Goal: Information Seeking & Learning: Compare options

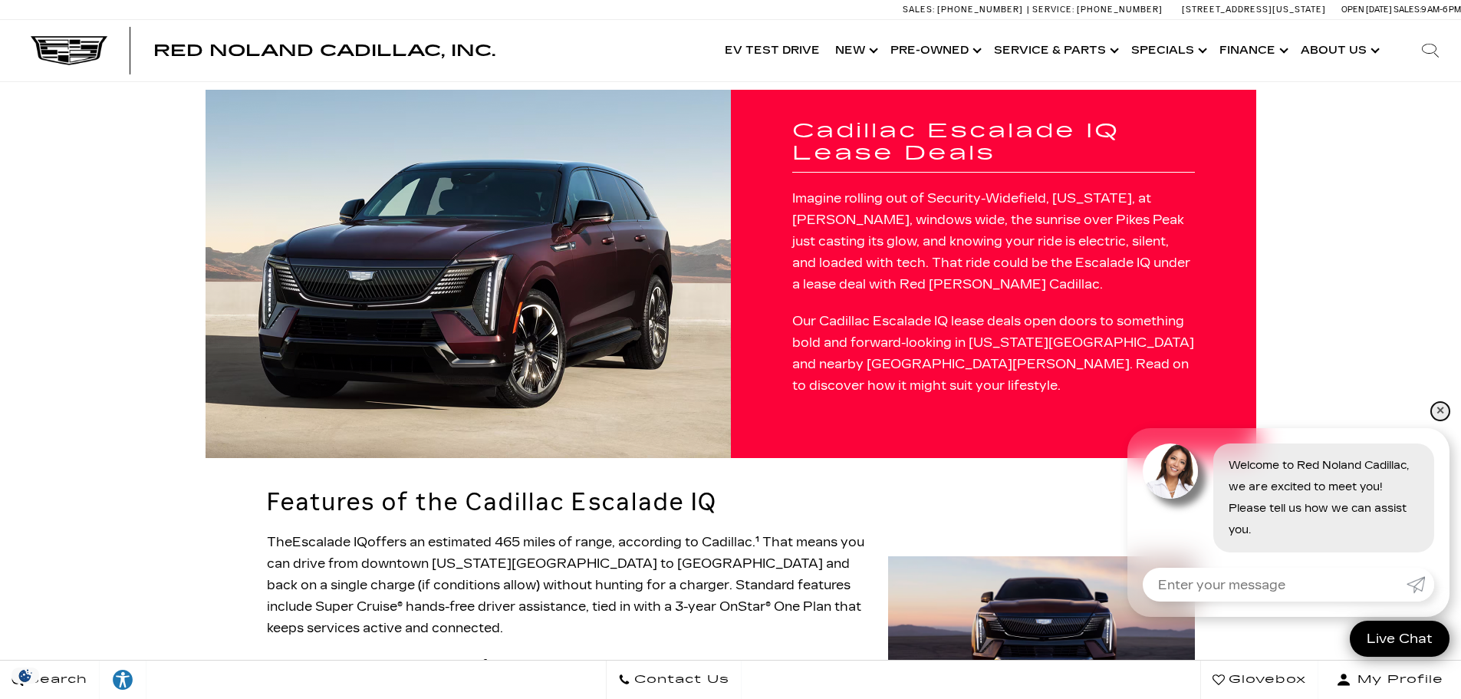
click at [1444, 416] on link "✕" at bounding box center [1440, 411] width 18 height 18
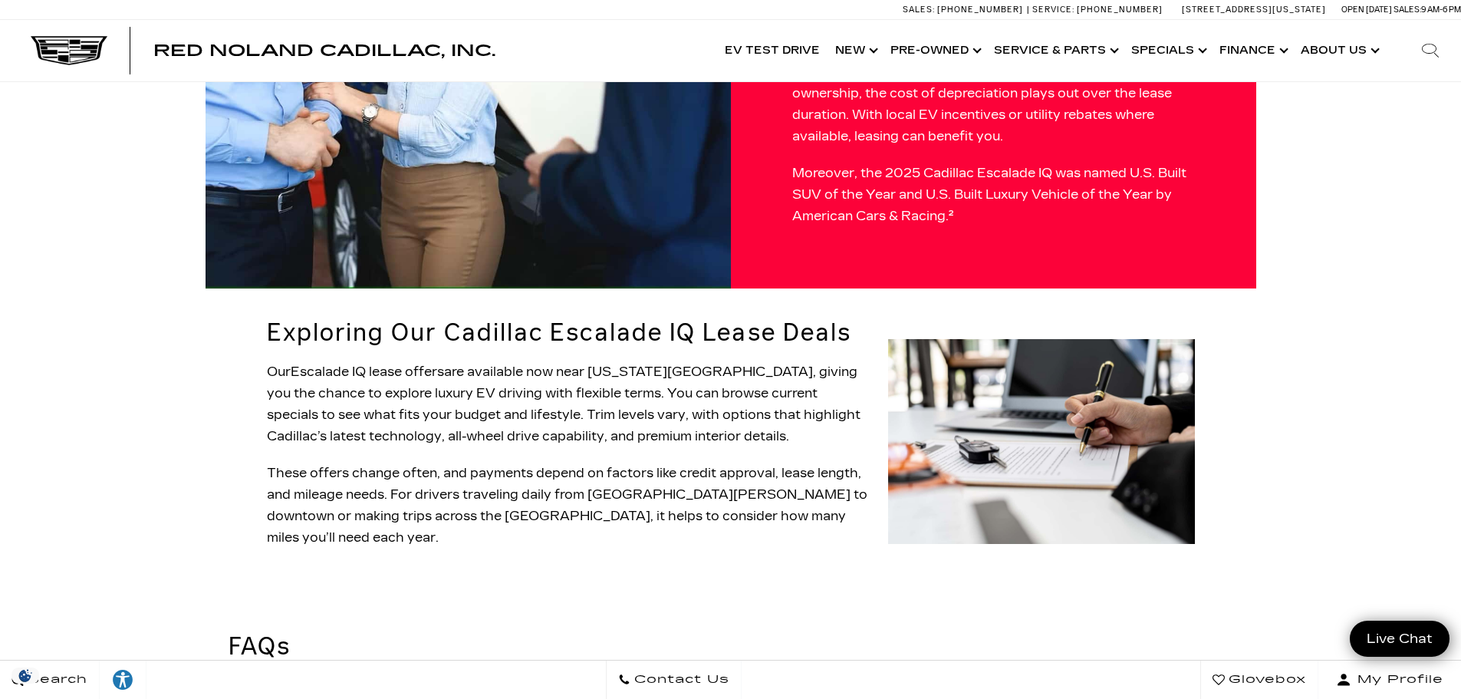
scroll to position [1227, 0]
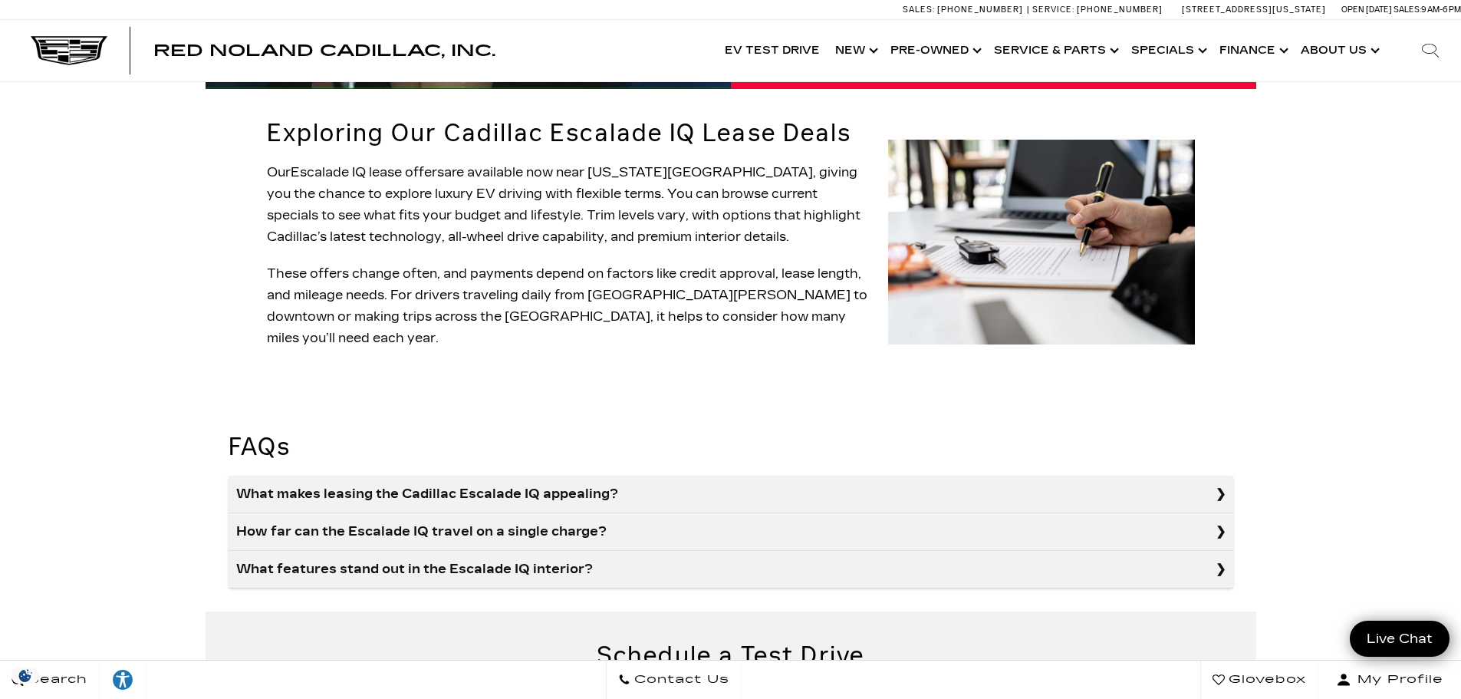
click at [347, 475] on summary "What makes leasing the Cadillac Escalade IQ appealing?" at bounding box center [731, 494] width 1005 height 38
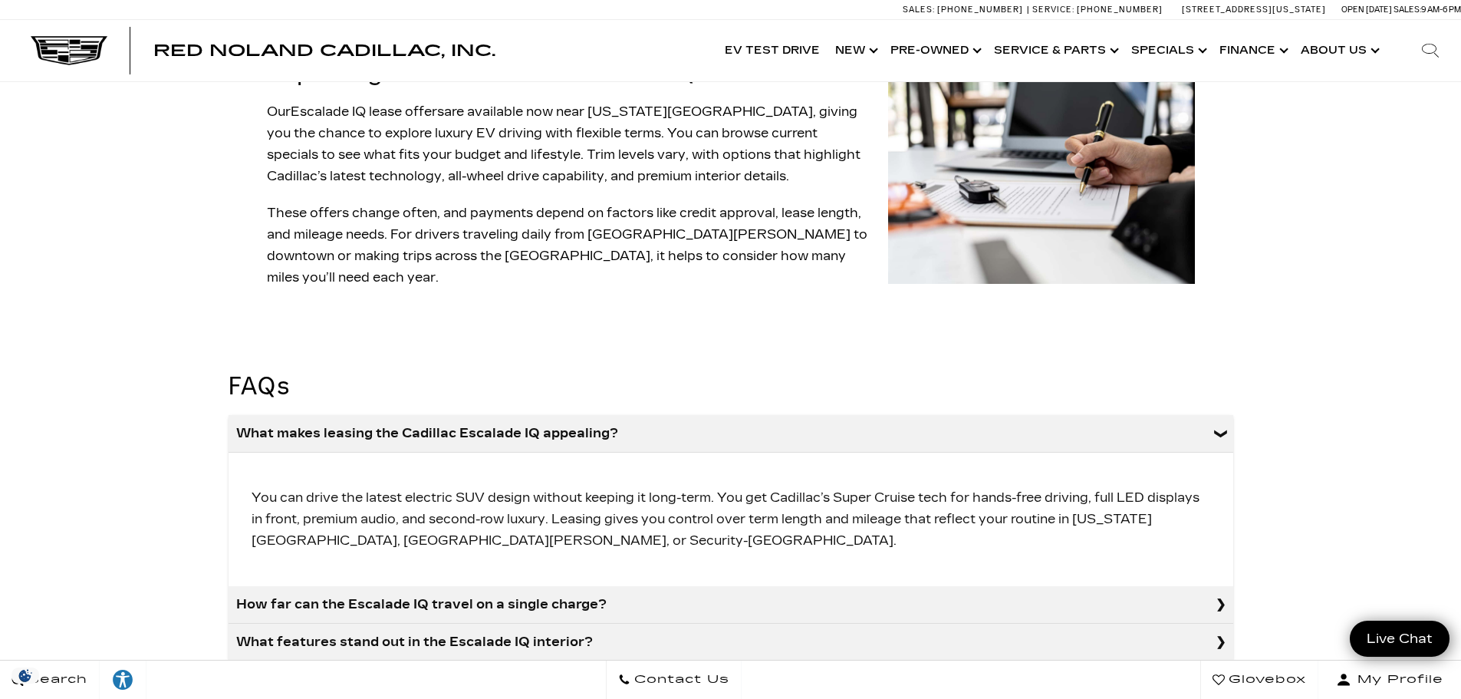
scroll to position [1304, 0]
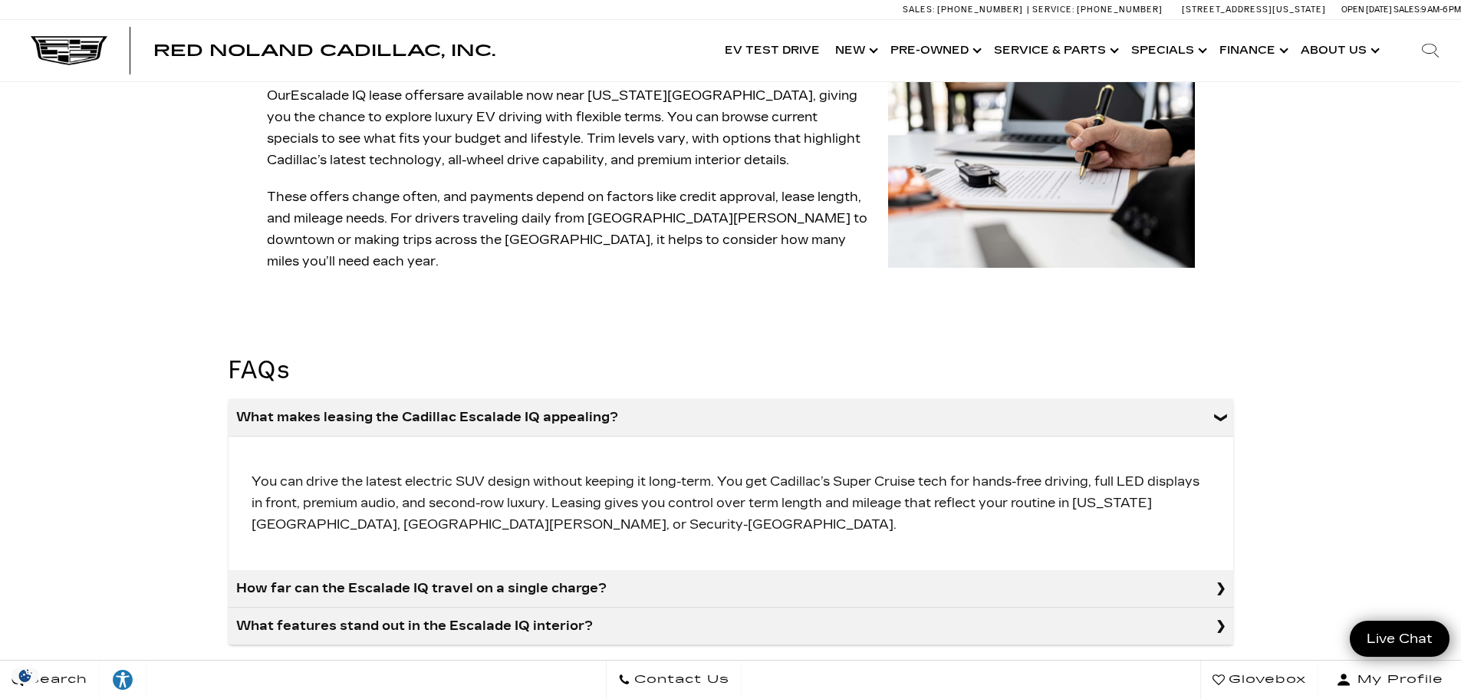
click at [512, 570] on summary "How far can the Escalade IQ travel on a single charge?" at bounding box center [731, 589] width 1005 height 38
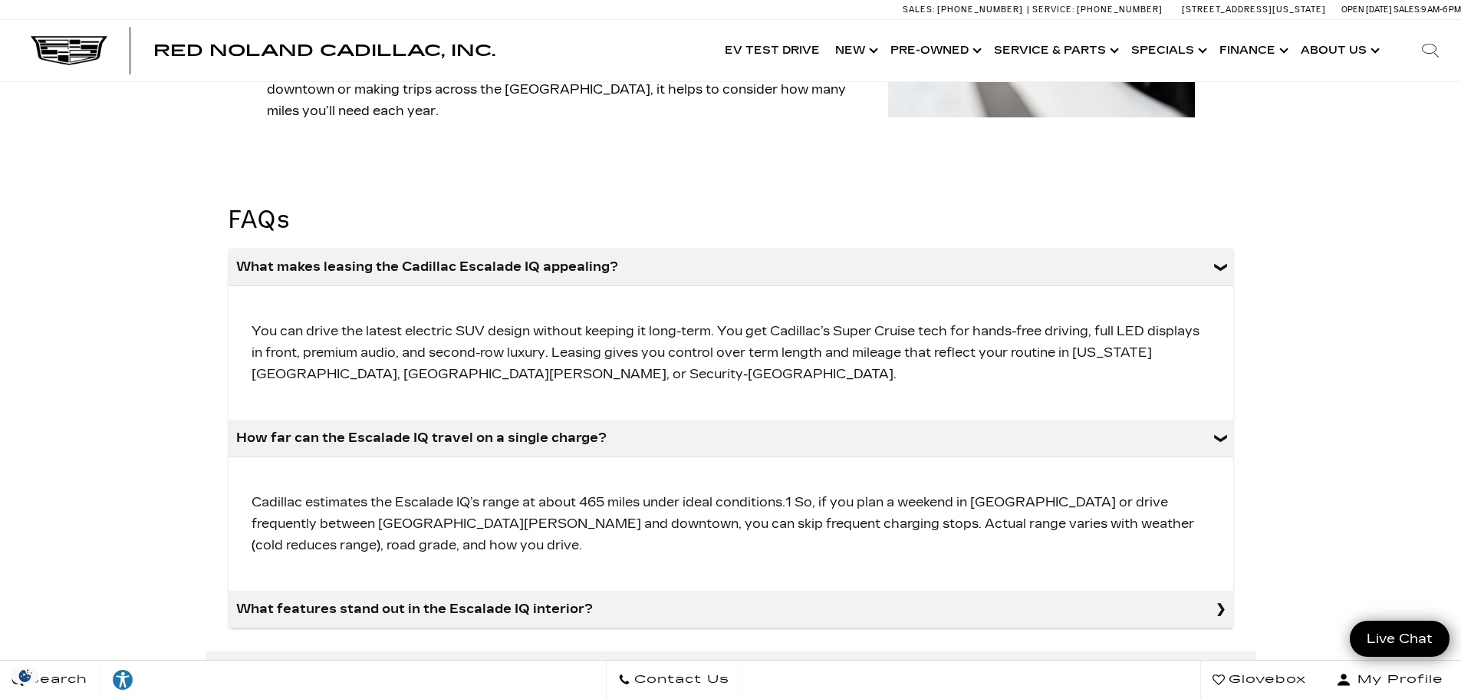
scroll to position [1457, 0]
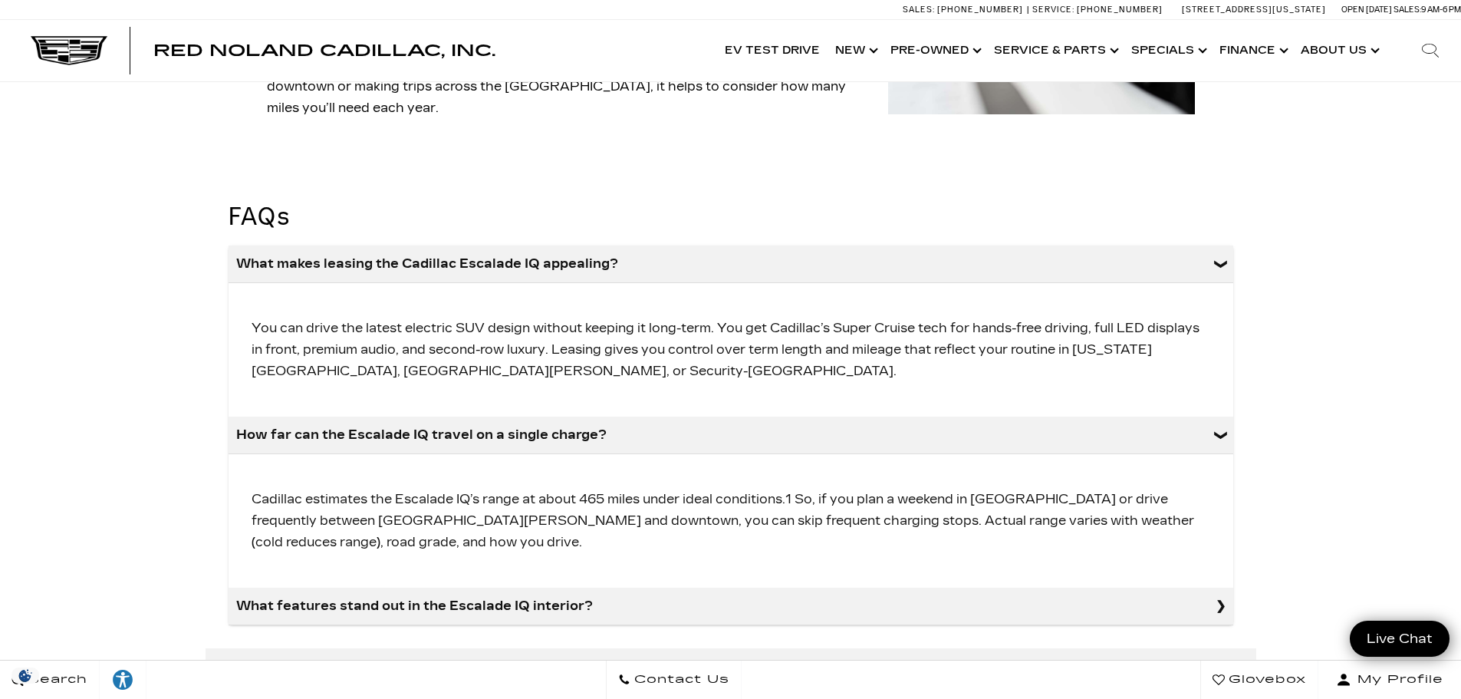
click at [620, 587] on summary "What features stand out in the Escalade IQ interior?" at bounding box center [731, 606] width 1005 height 38
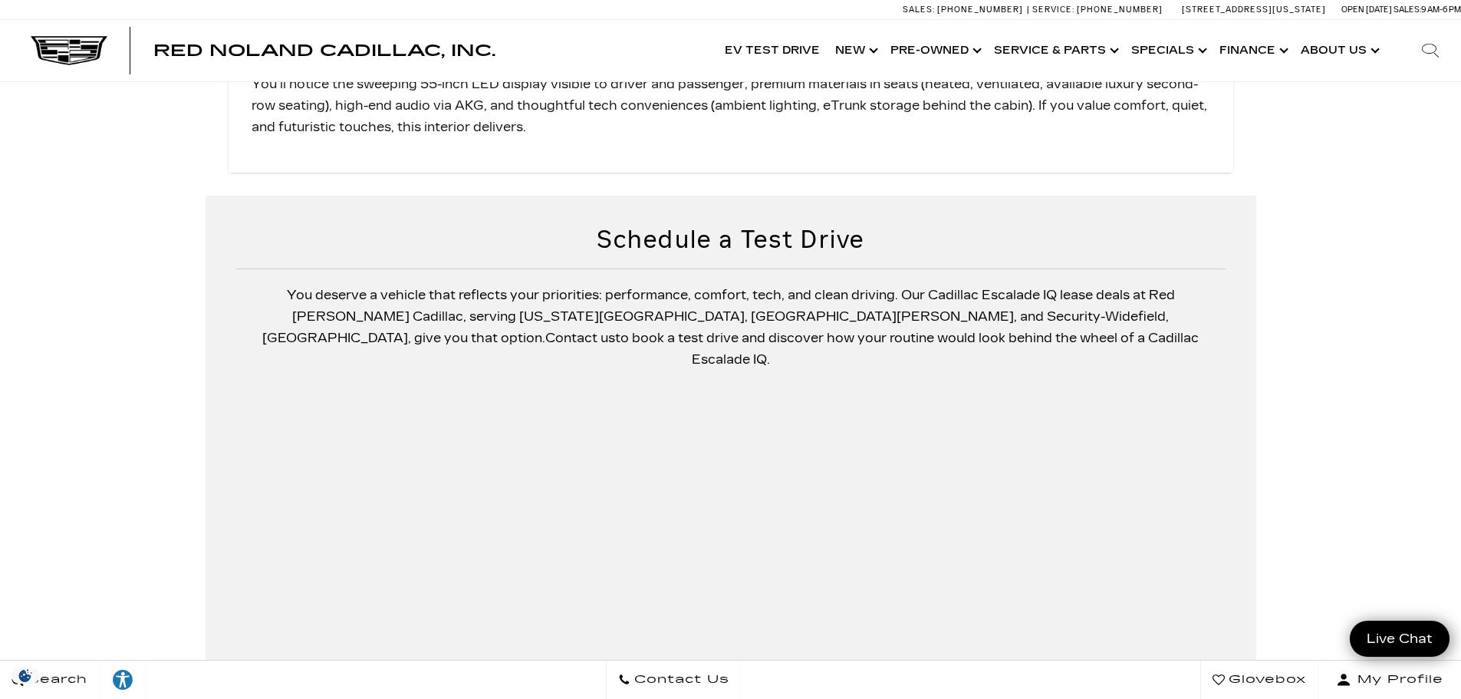
scroll to position [1917, 0]
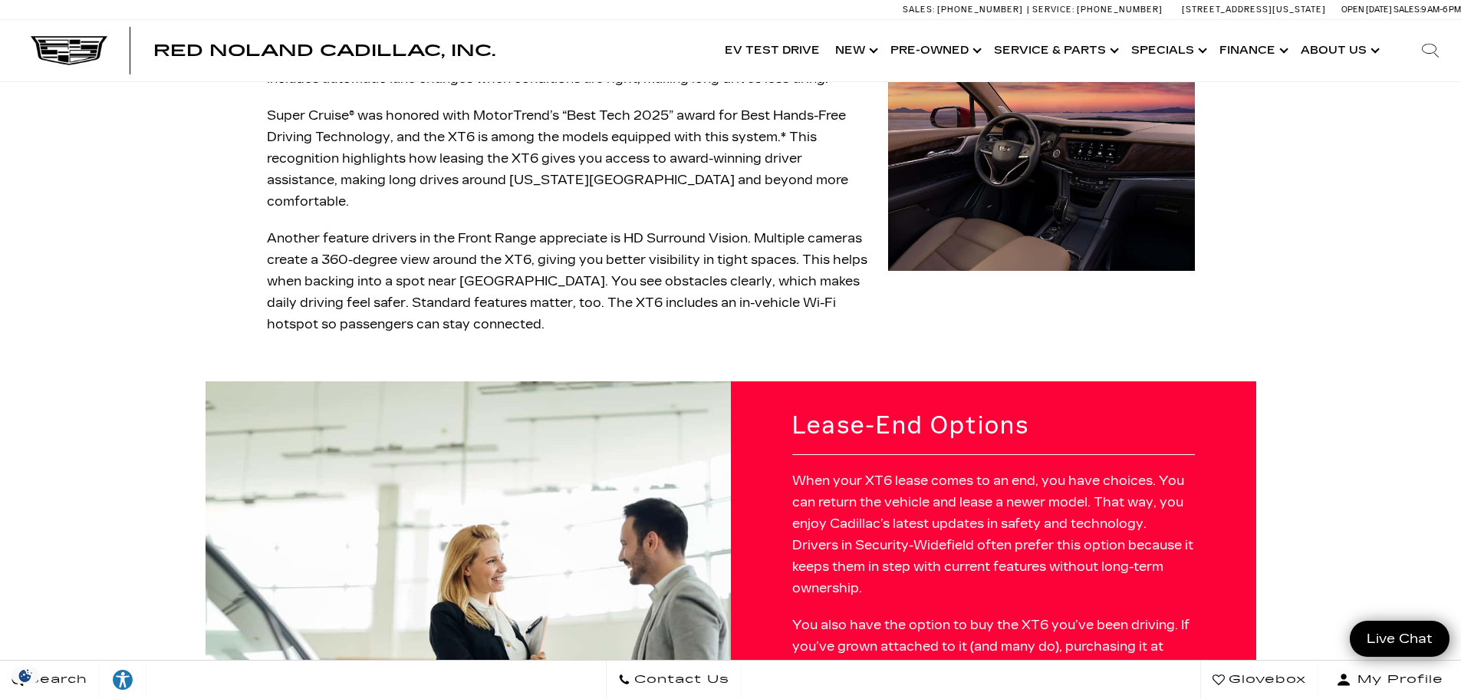
scroll to position [767, 0]
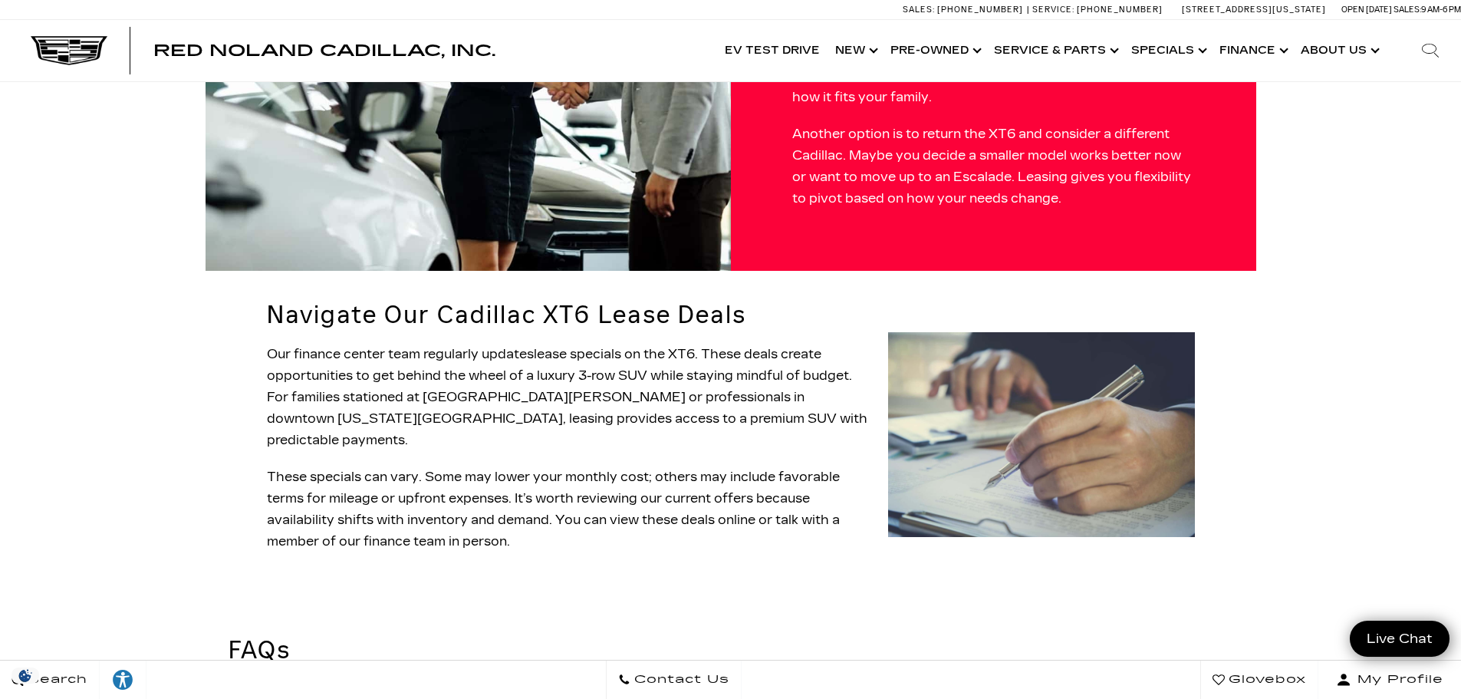
click at [410, 679] on summary "How much seating and cargo space does the XT6 offer?" at bounding box center [731, 698] width 1005 height 38
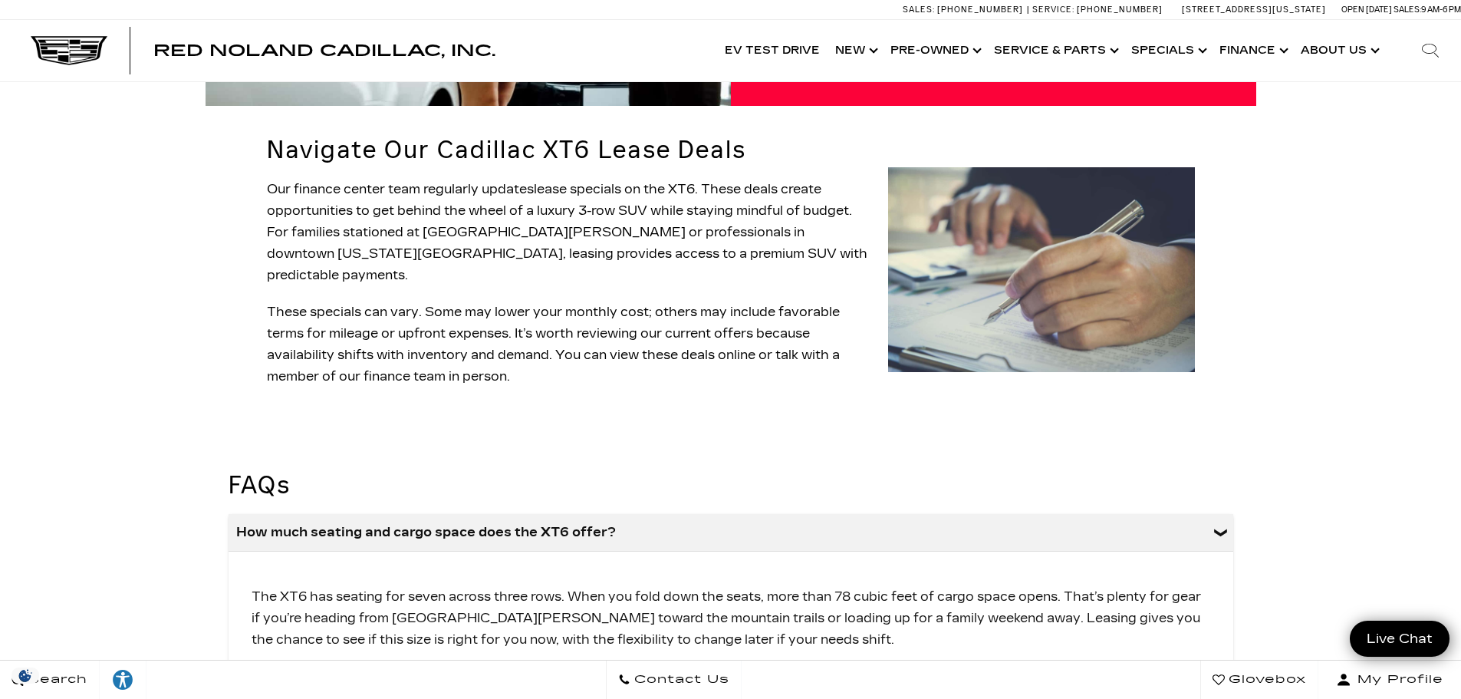
scroll to position [1534, 0]
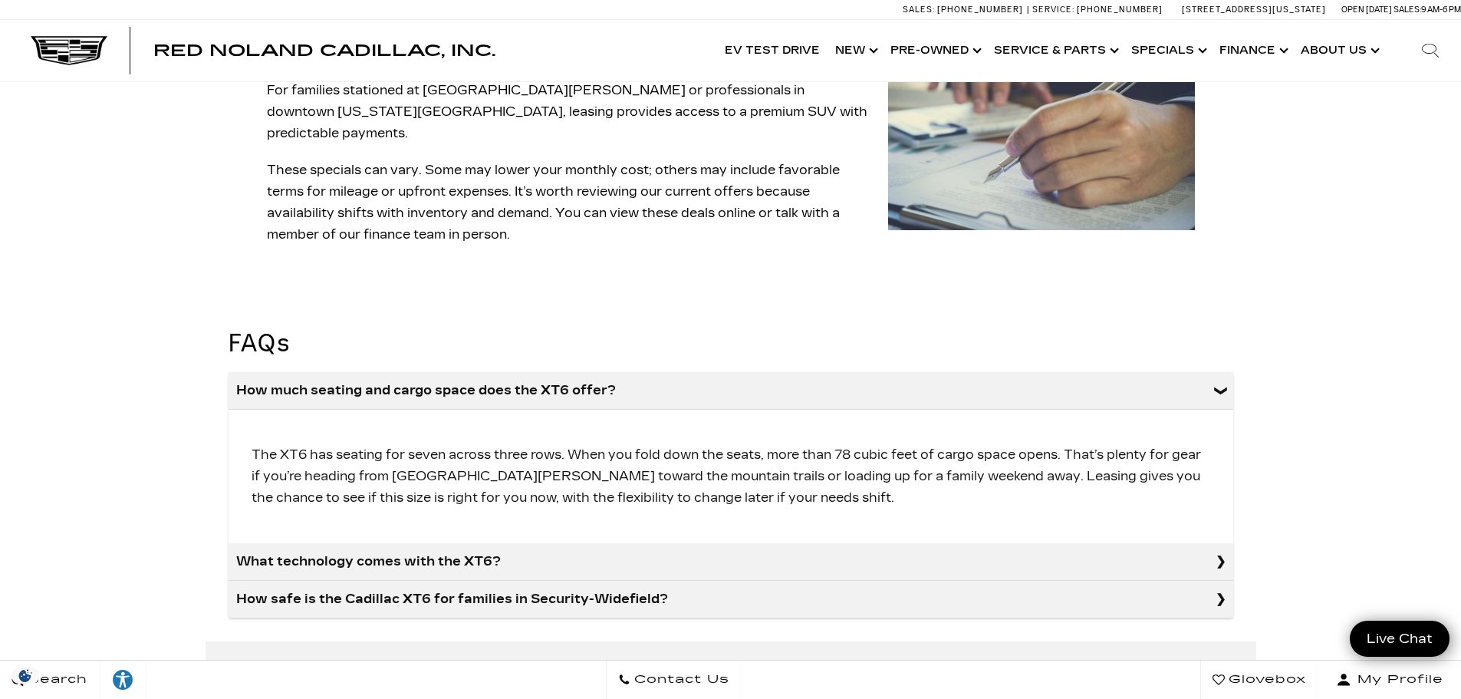
click at [595, 543] on summary "What technology comes with the XT6?" at bounding box center [731, 562] width 1005 height 38
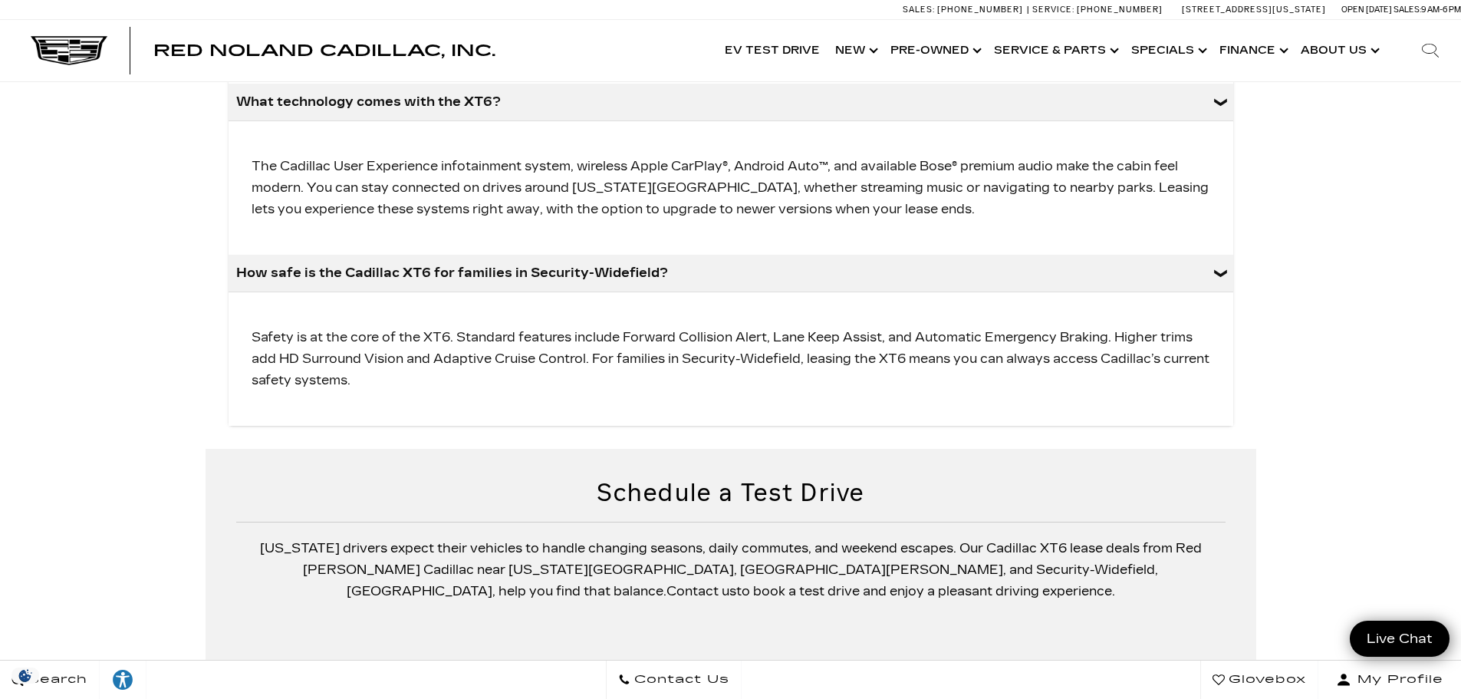
scroll to position [1994, 0]
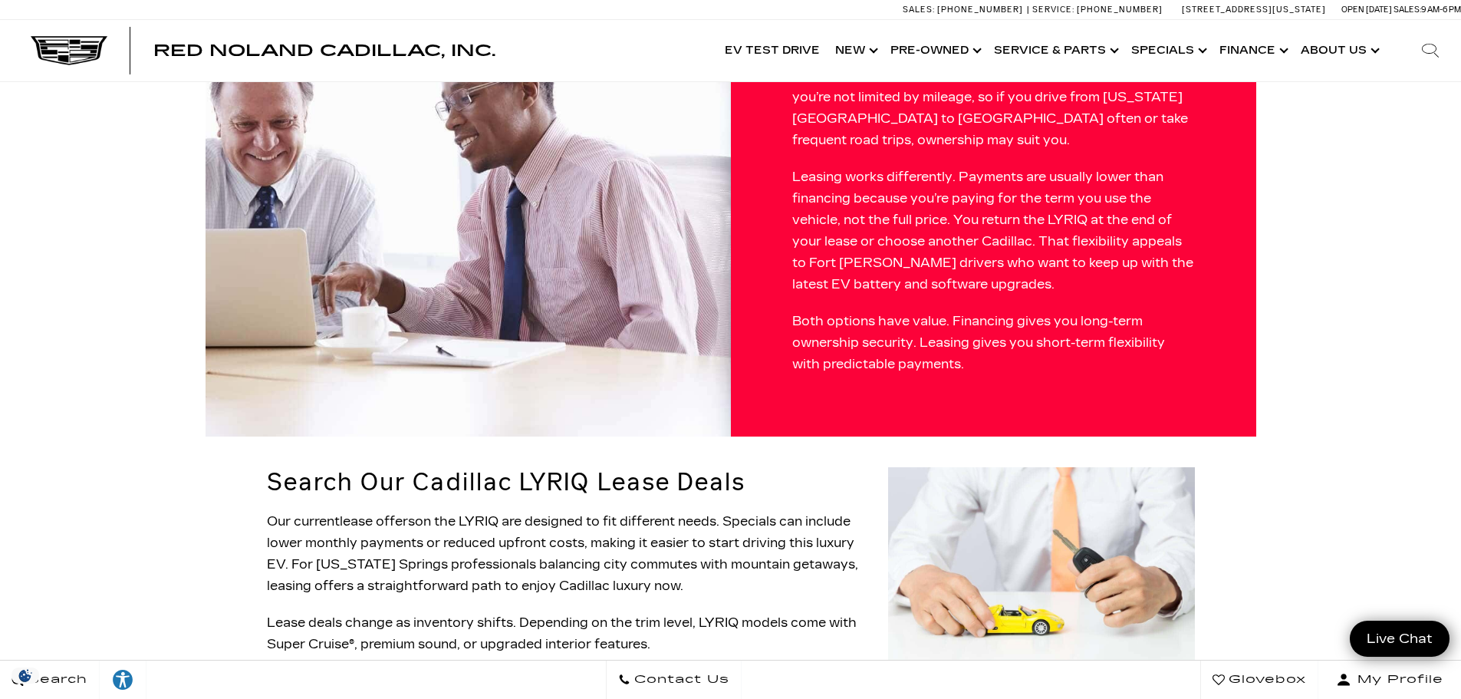
scroll to position [1380, 0]
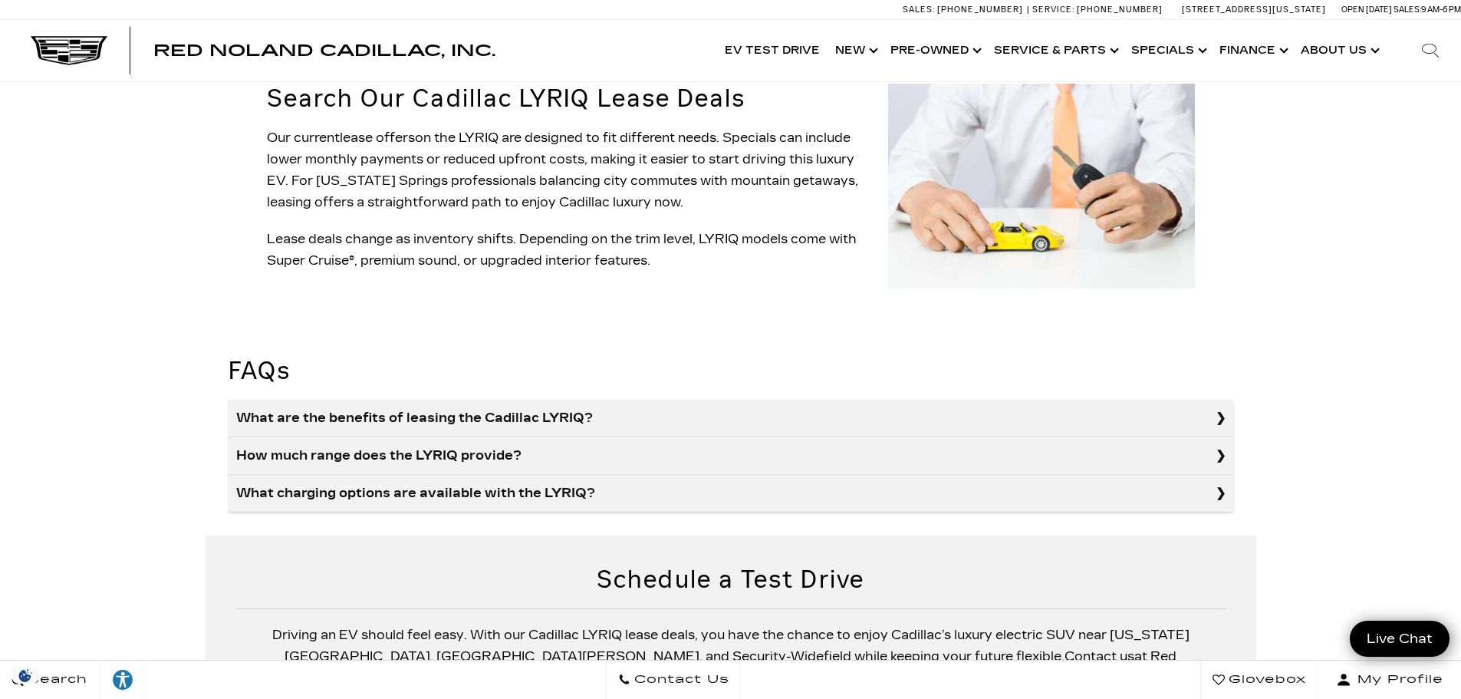
click at [425, 400] on summary "What are the benefits of leasing the Cadillac LYRIQ?" at bounding box center [731, 419] width 1005 height 38
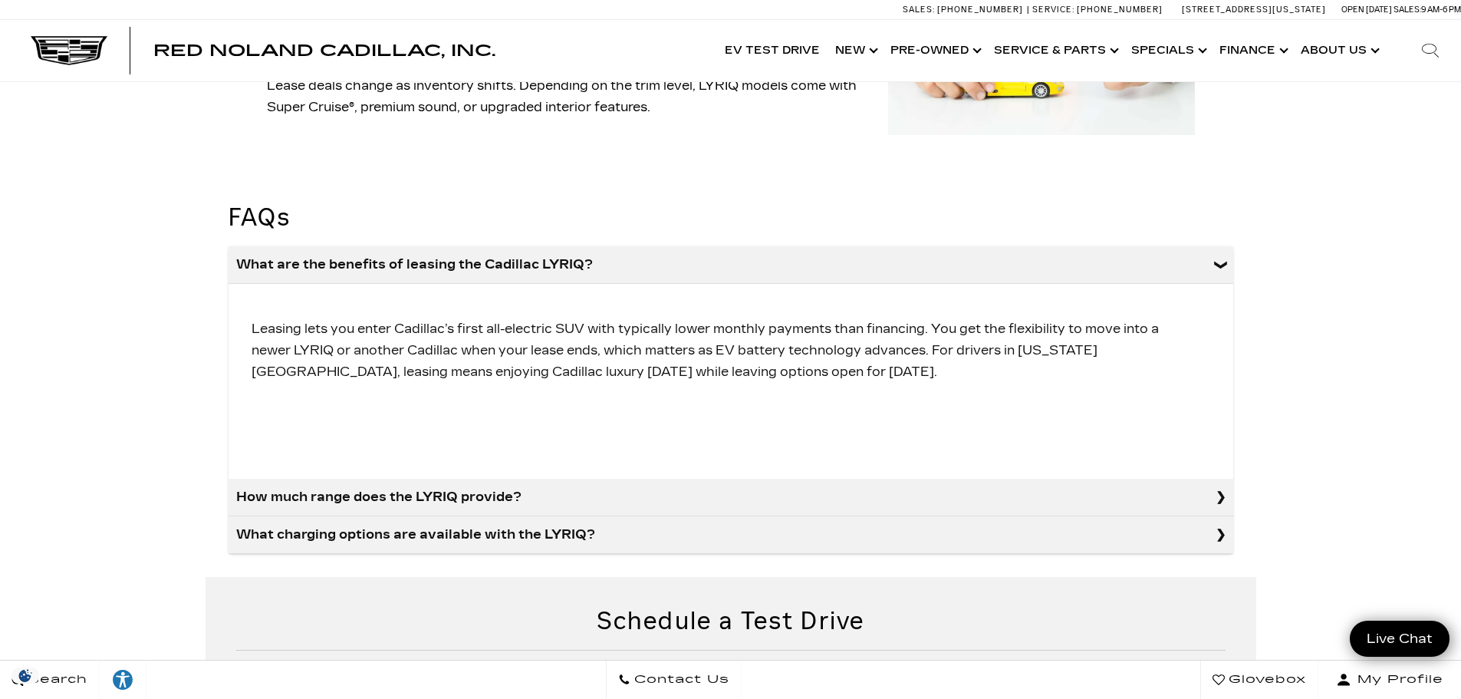
click at [475, 479] on summary "How much range does the LYRIQ provide?" at bounding box center [731, 498] width 1005 height 38
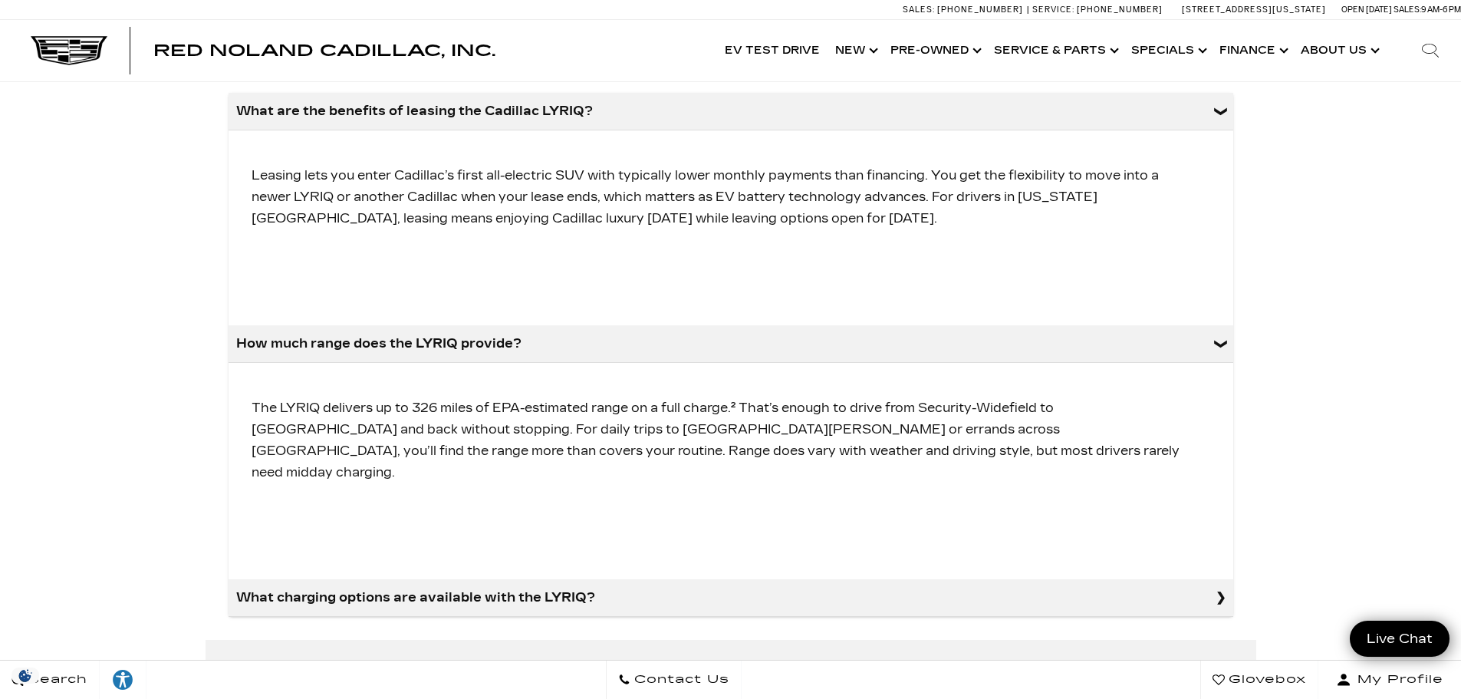
click at [481, 579] on summary "What charging options are available with the LYRIQ?" at bounding box center [731, 598] width 1005 height 38
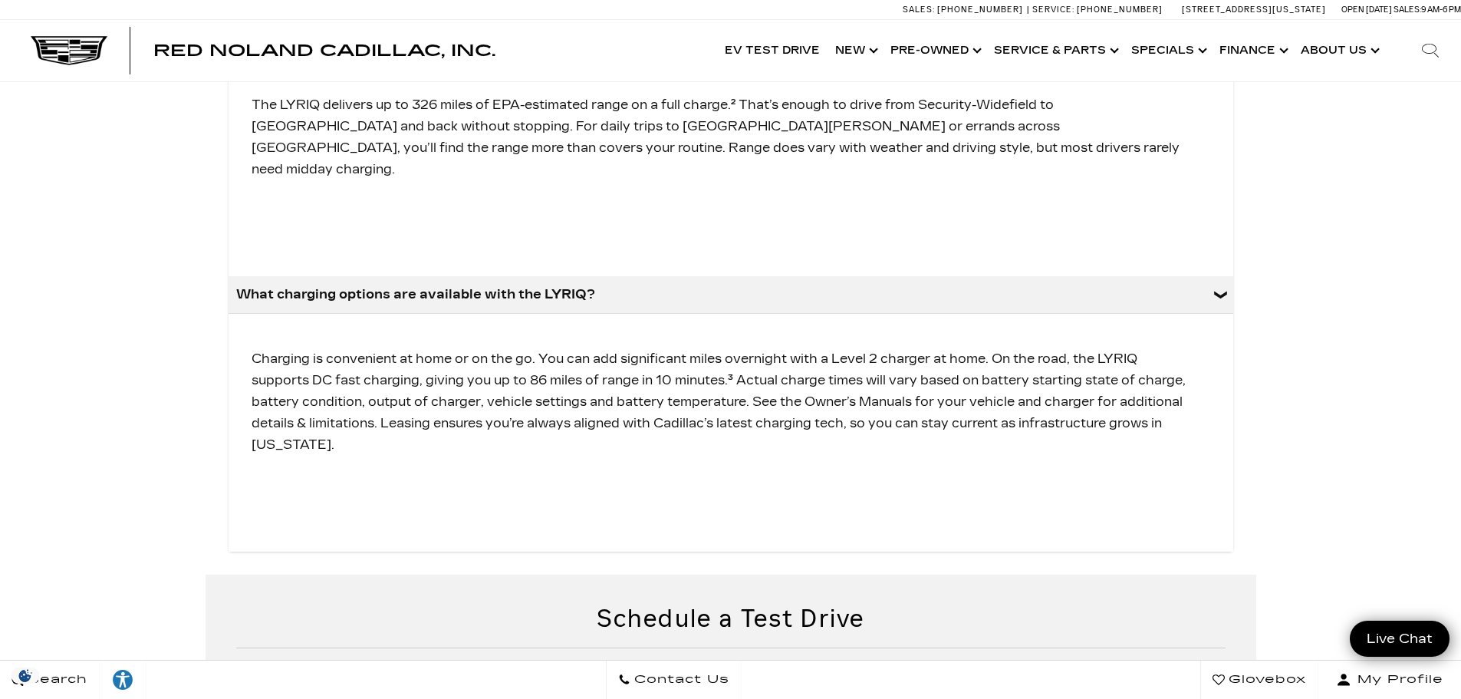
scroll to position [2224, 0]
